Goal: Find specific page/section: Find specific page/section

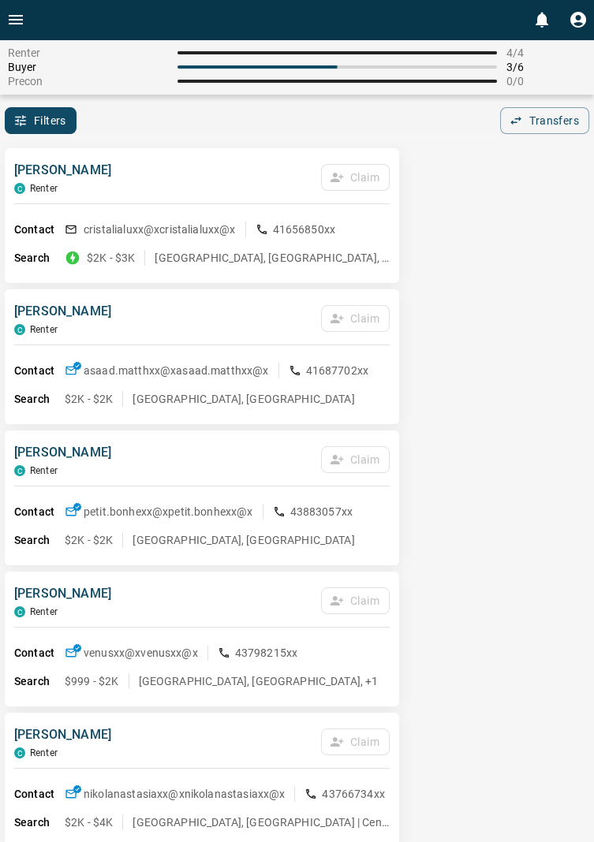
click at [19, 20] on icon "Open drawer" at bounding box center [16, 19] width 14 height 9
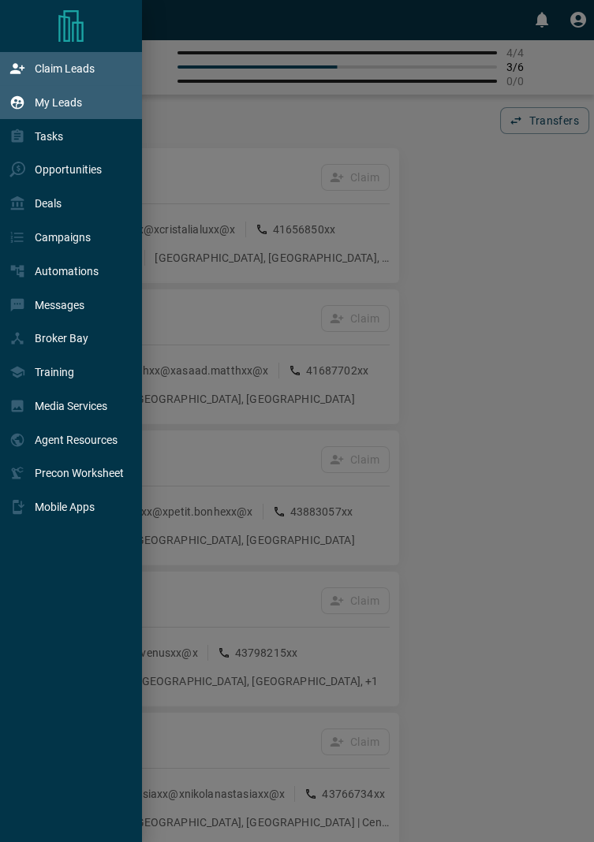
click at [80, 102] on p "My Leads" at bounding box center [58, 102] width 47 height 13
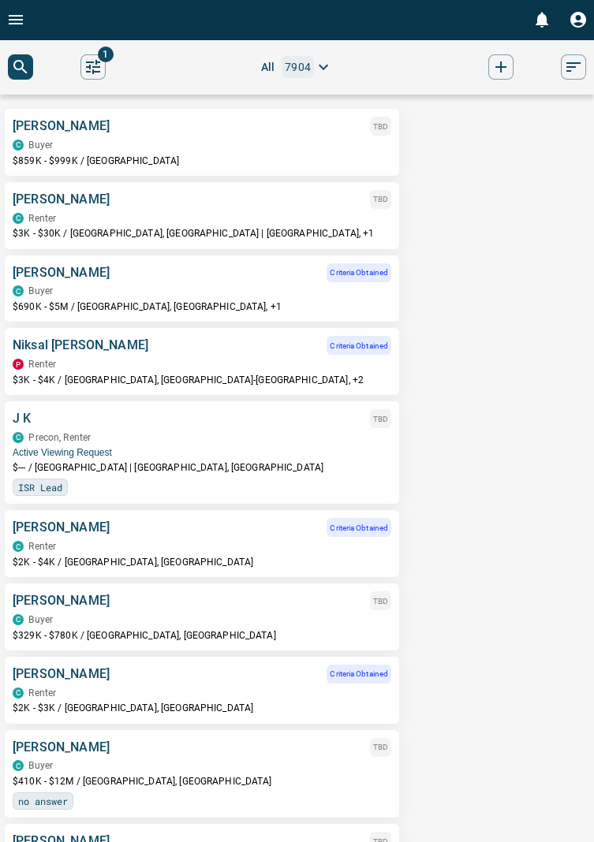
click at [21, 56] on button "search button" at bounding box center [20, 66] width 25 height 25
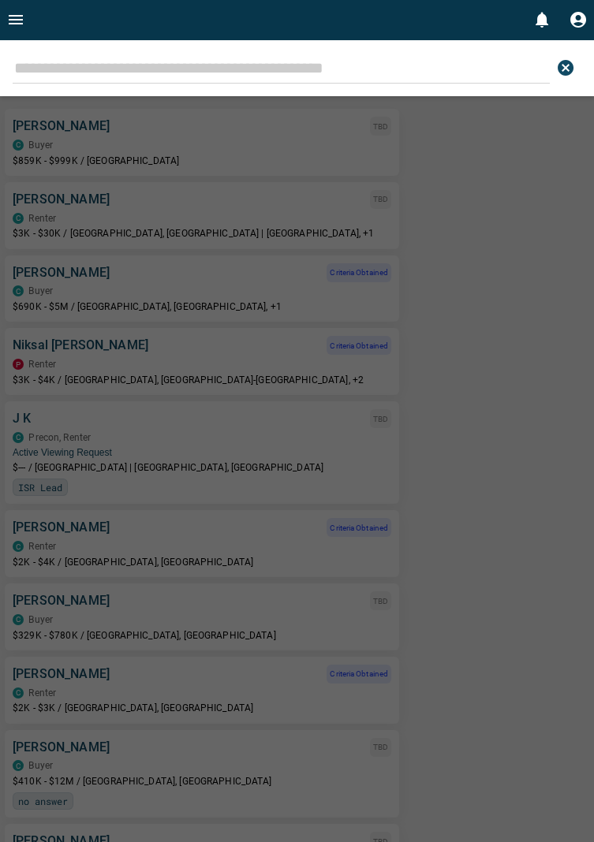
click at [30, 12] on button "Open drawer" at bounding box center [16, 19] width 32 height 39
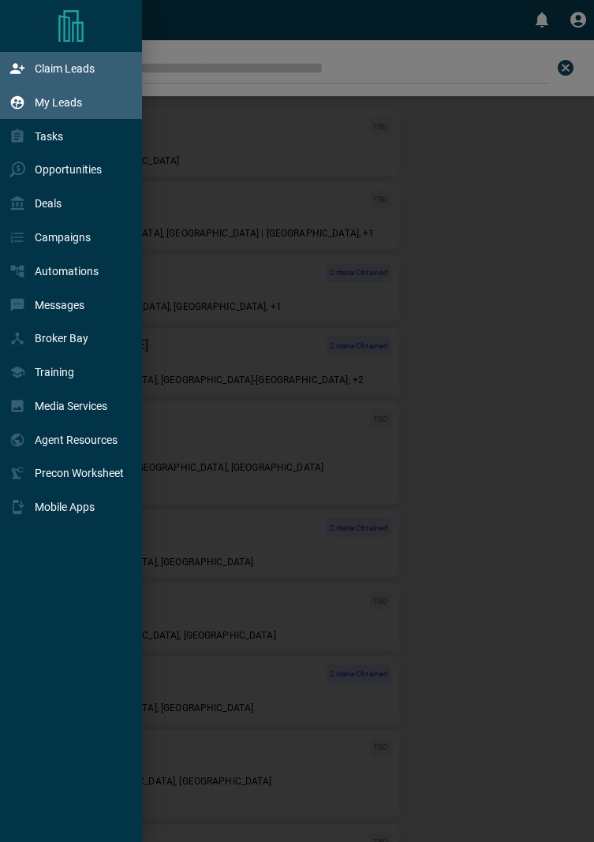
click at [89, 72] on p "Claim Leads" at bounding box center [65, 68] width 60 height 13
